Goal: Task Accomplishment & Management: Complete application form

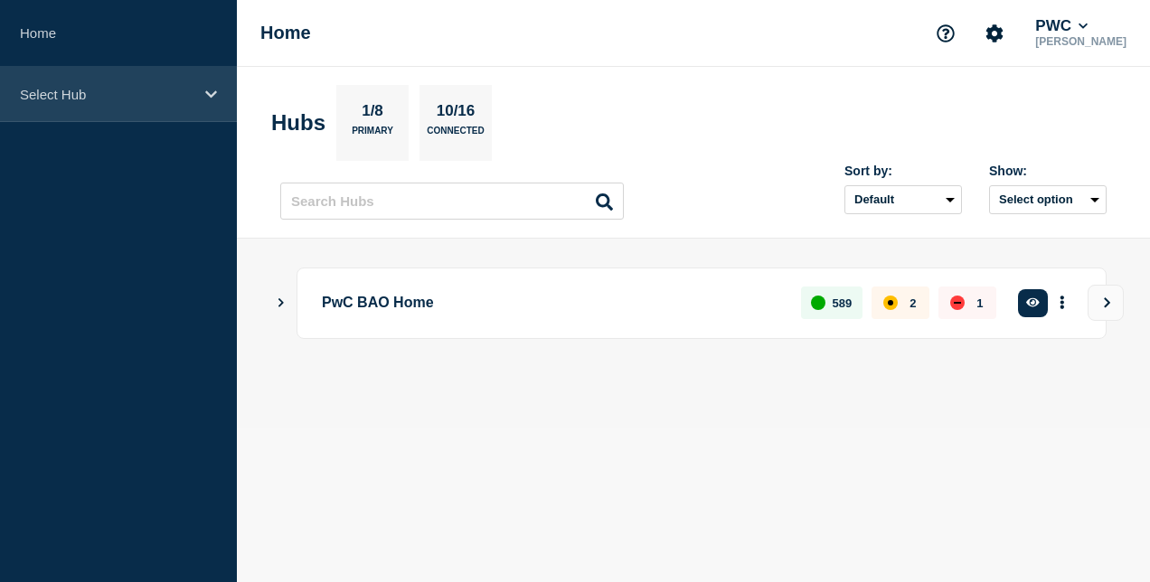
click at [165, 94] on p "Select Hub" at bounding box center [107, 94] width 174 height 15
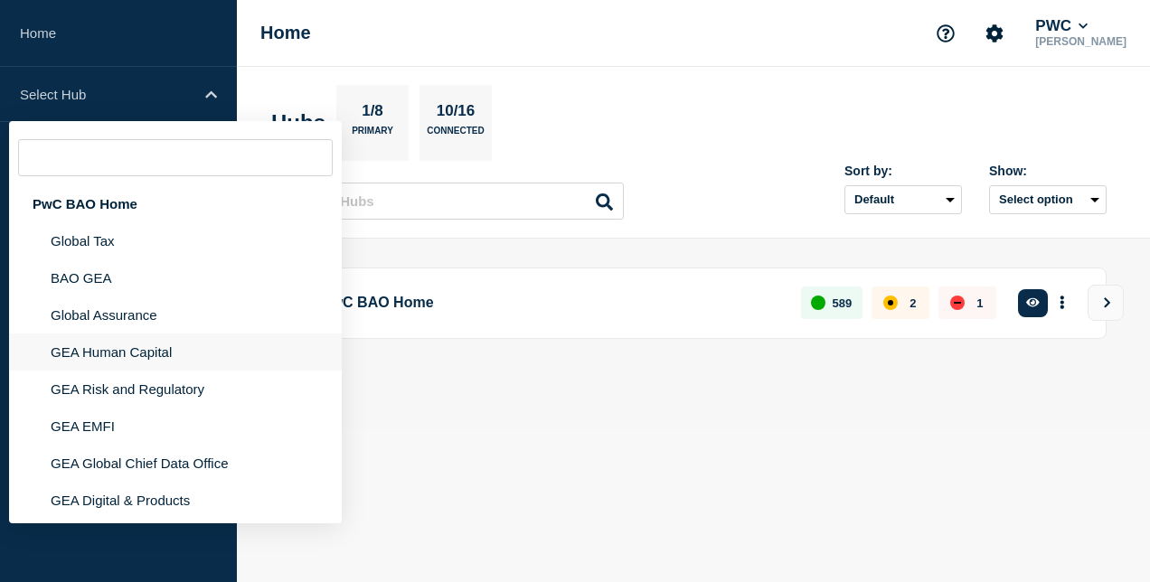
click at [154, 371] on li "GEA Human Capital" at bounding box center [175, 389] width 333 height 37
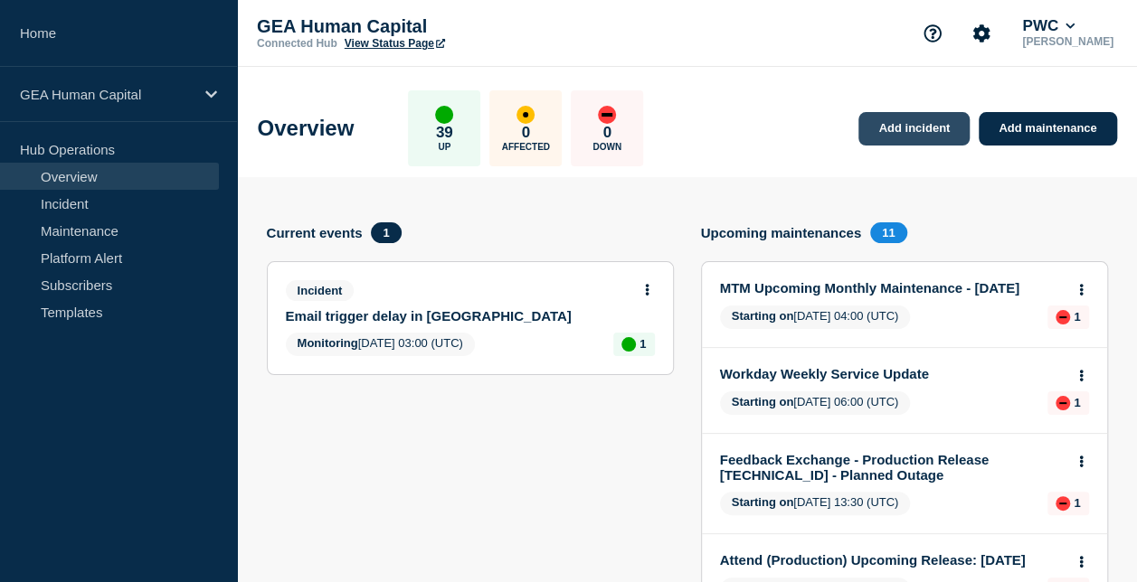
click at [908, 123] on link "Add incident" at bounding box center [913, 128] width 111 height 33
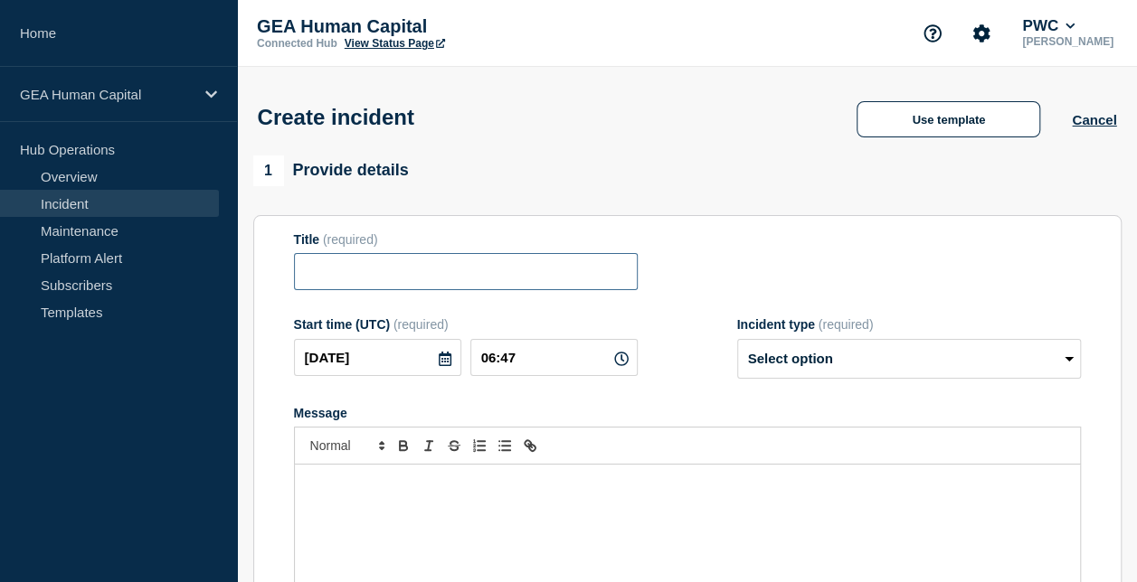
click at [520, 274] on input "Title" at bounding box center [466, 271] width 344 height 37
paste input "Error while creating feedback request in Feedback Exchange"
type input "Error while creating feedback request in Feedback Exchange"
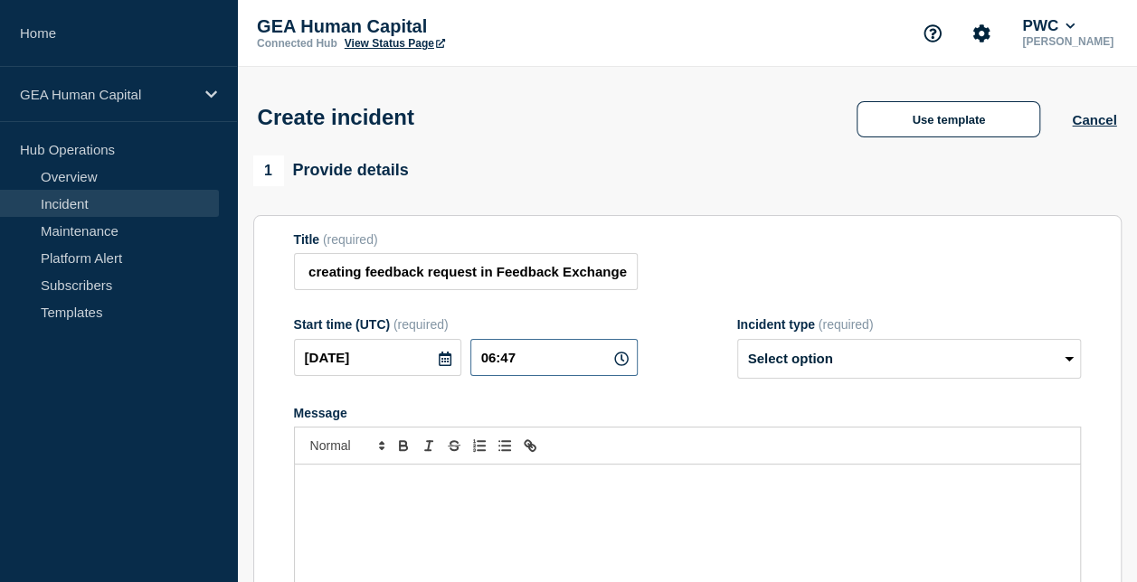
scroll to position [0, 0]
click at [544, 366] on input "06:47" at bounding box center [553, 357] width 167 height 37
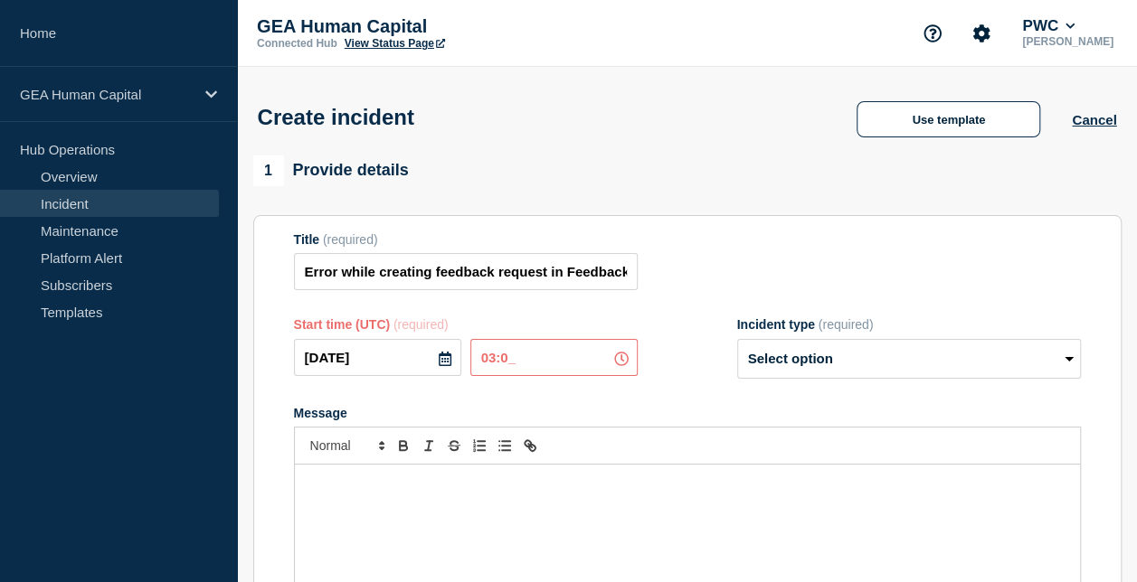
type input "03:00"
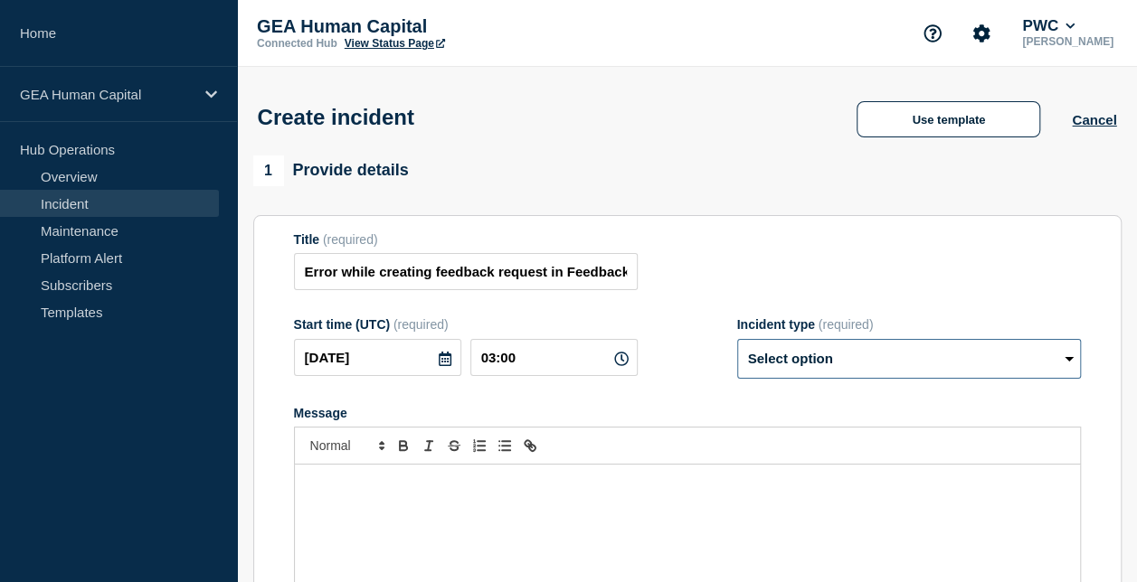
click at [882, 367] on select "Select option Investigating Identified Monitoring" at bounding box center [909, 359] width 344 height 40
select select "identified"
click at [737, 343] on select "Select option Investigating Identified Monitoring" at bounding box center [909, 359] width 344 height 40
click at [434, 505] on div "Message" at bounding box center [687, 573] width 785 height 217
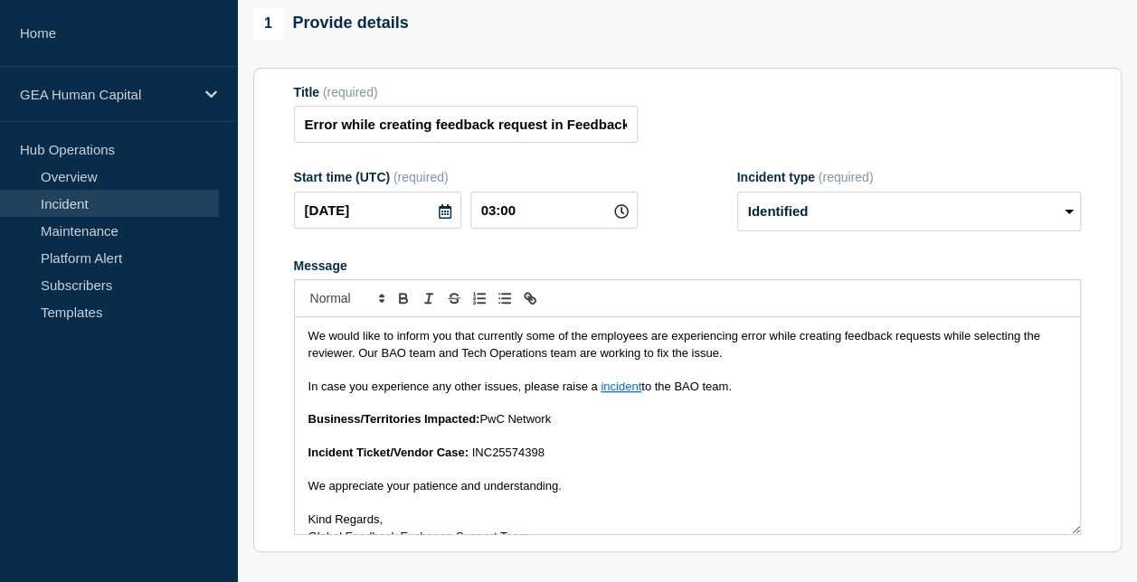
scroll to position [140, 0]
